Goal: Navigation & Orientation: Find specific page/section

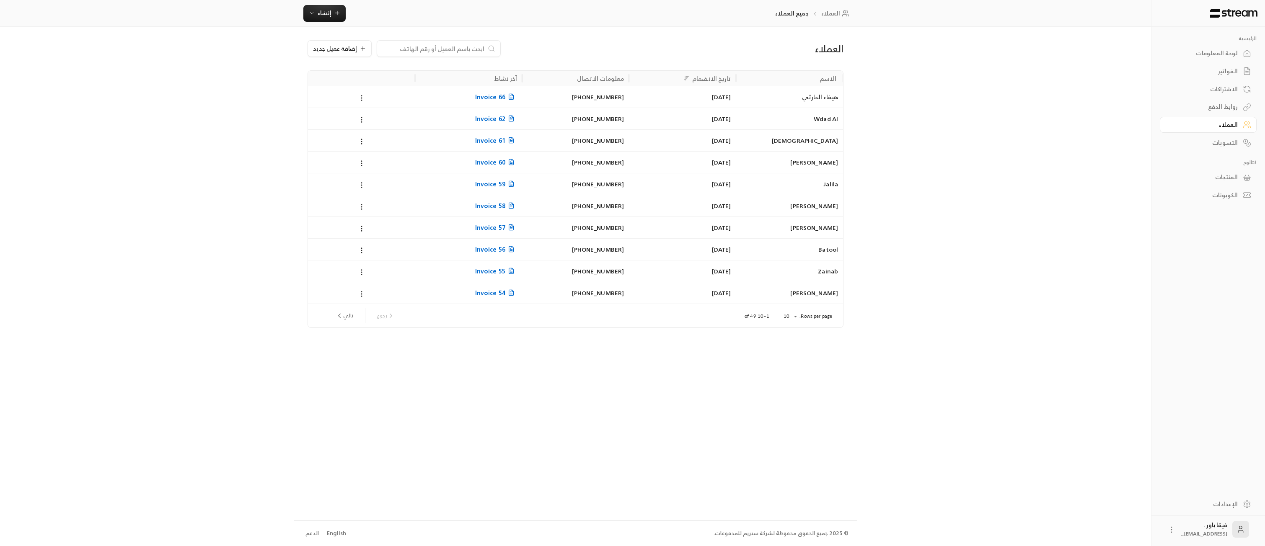
click at [1215, 56] on div "لوحة المعلومات" at bounding box center [1203, 53] width 67 height 8
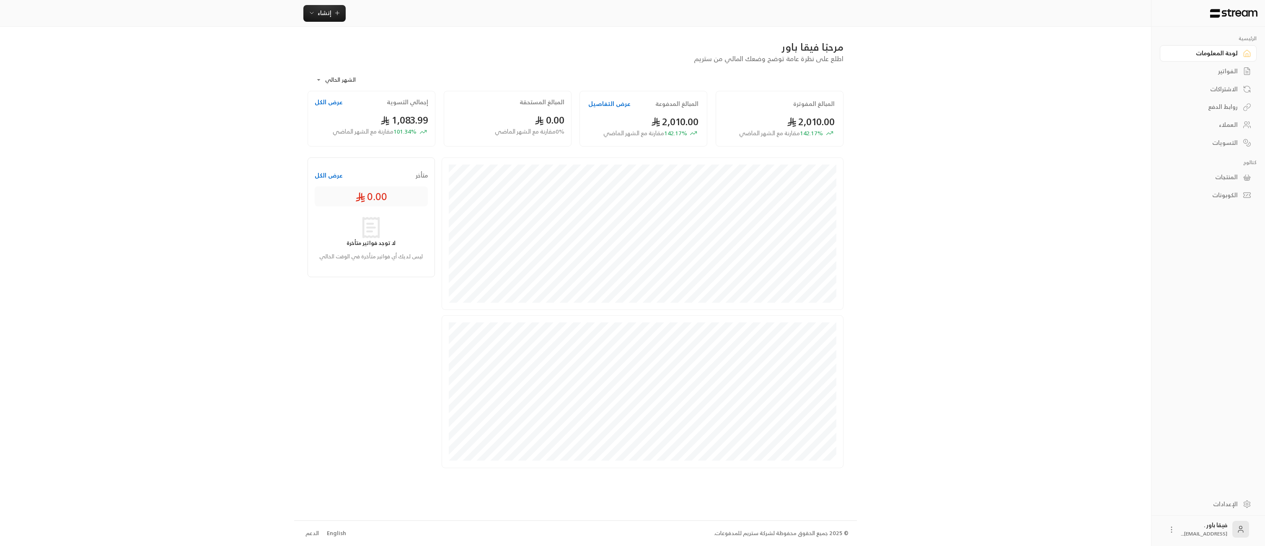
click at [1217, 127] on div "العملاء" at bounding box center [1203, 125] width 67 height 8
